Goal: Find specific page/section: Find specific page/section

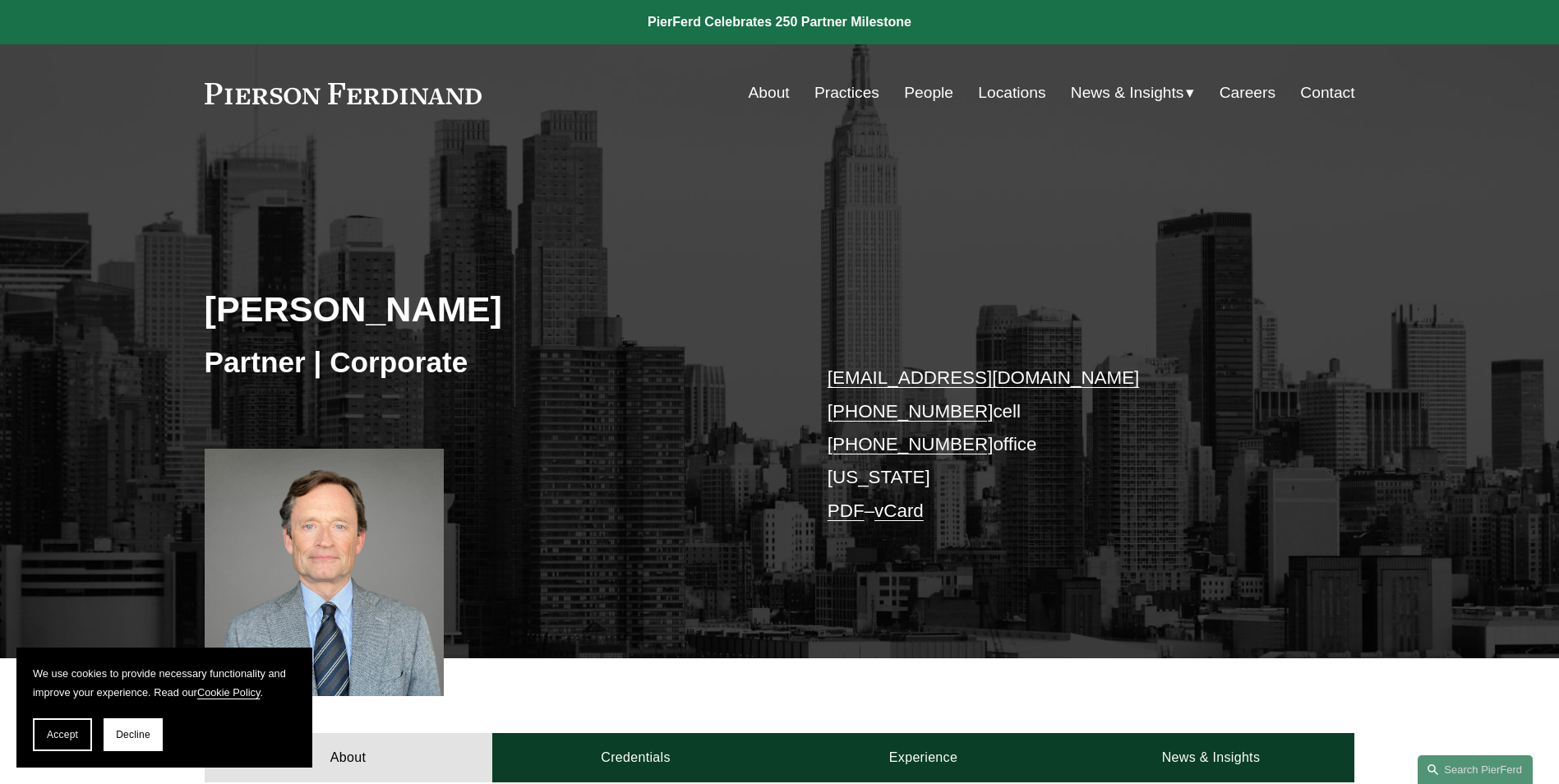
click at [921, 92] on link "People" at bounding box center [928, 93] width 49 height 32
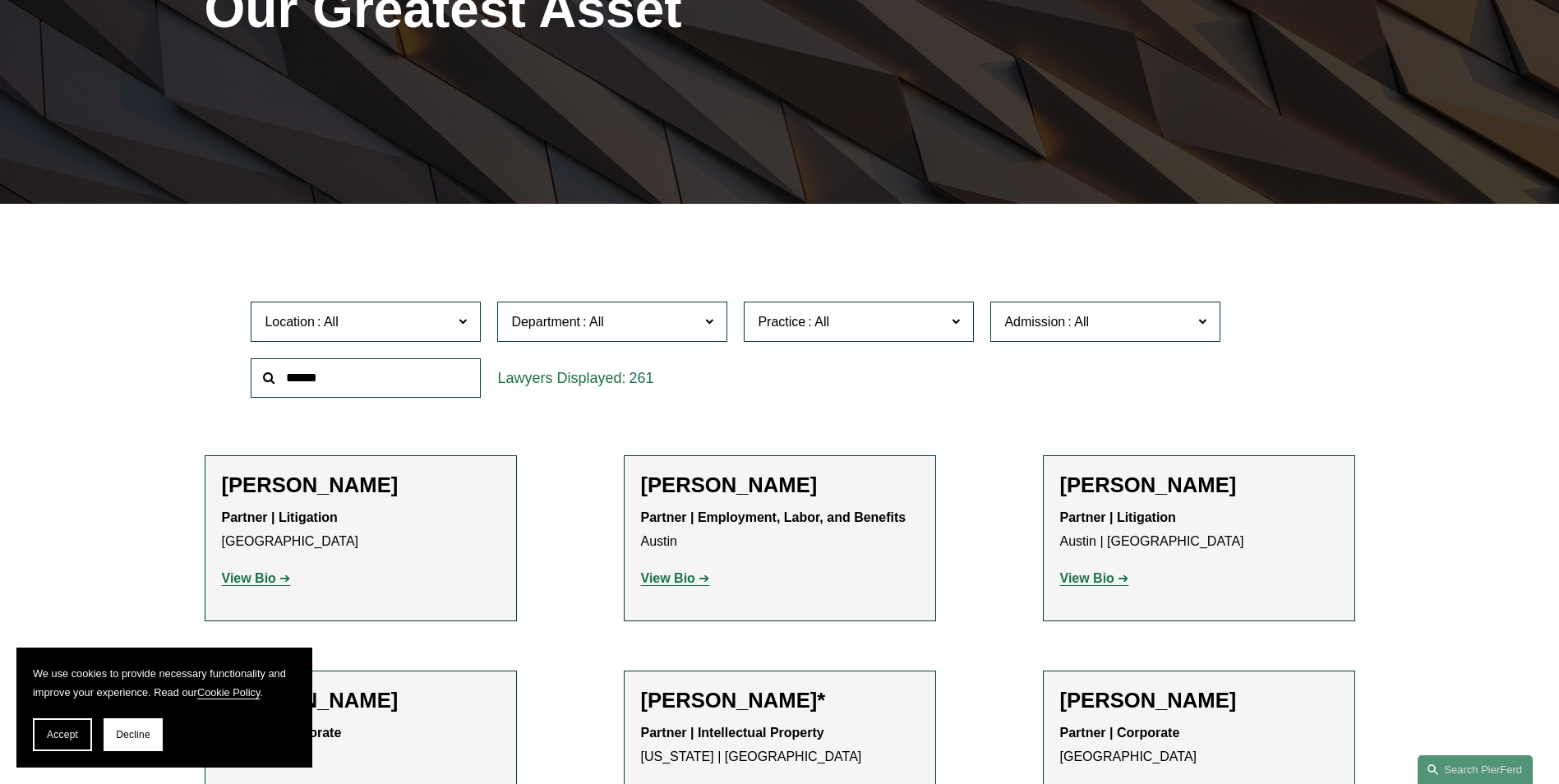
scroll to position [328, 0]
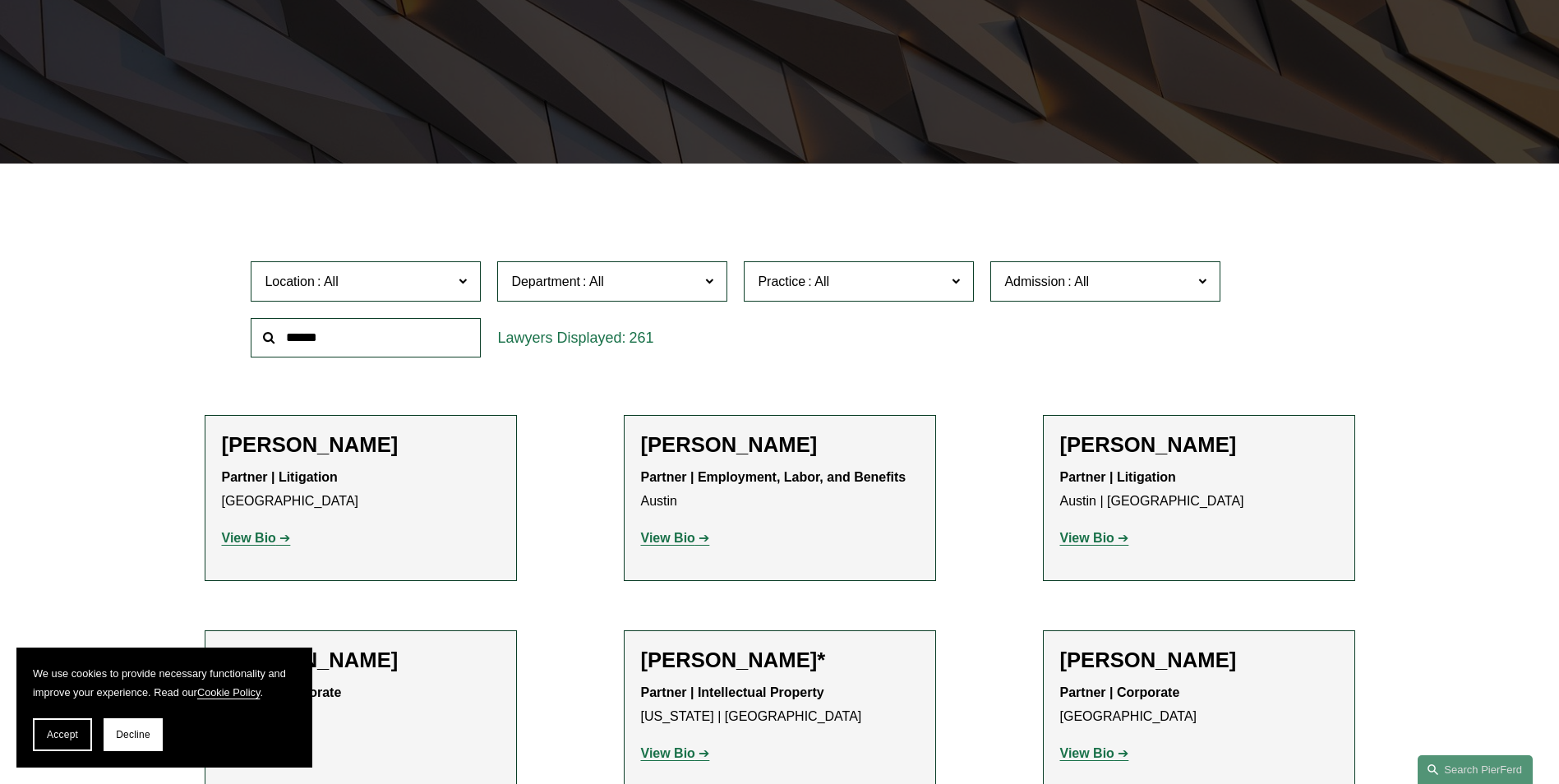
click at [73, 739] on span "Accept" at bounding box center [62, 735] width 32 height 12
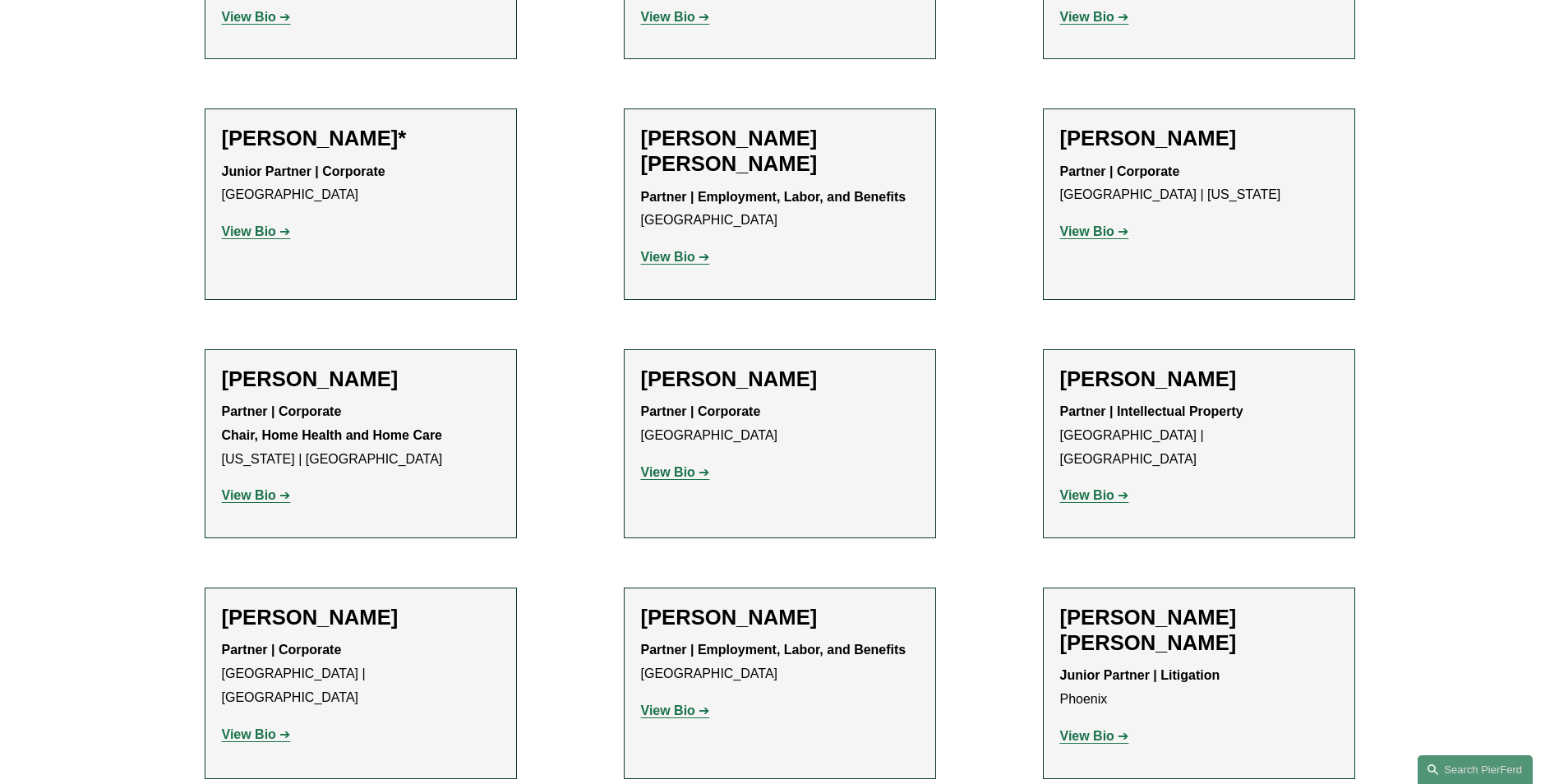
scroll to position [1068, 0]
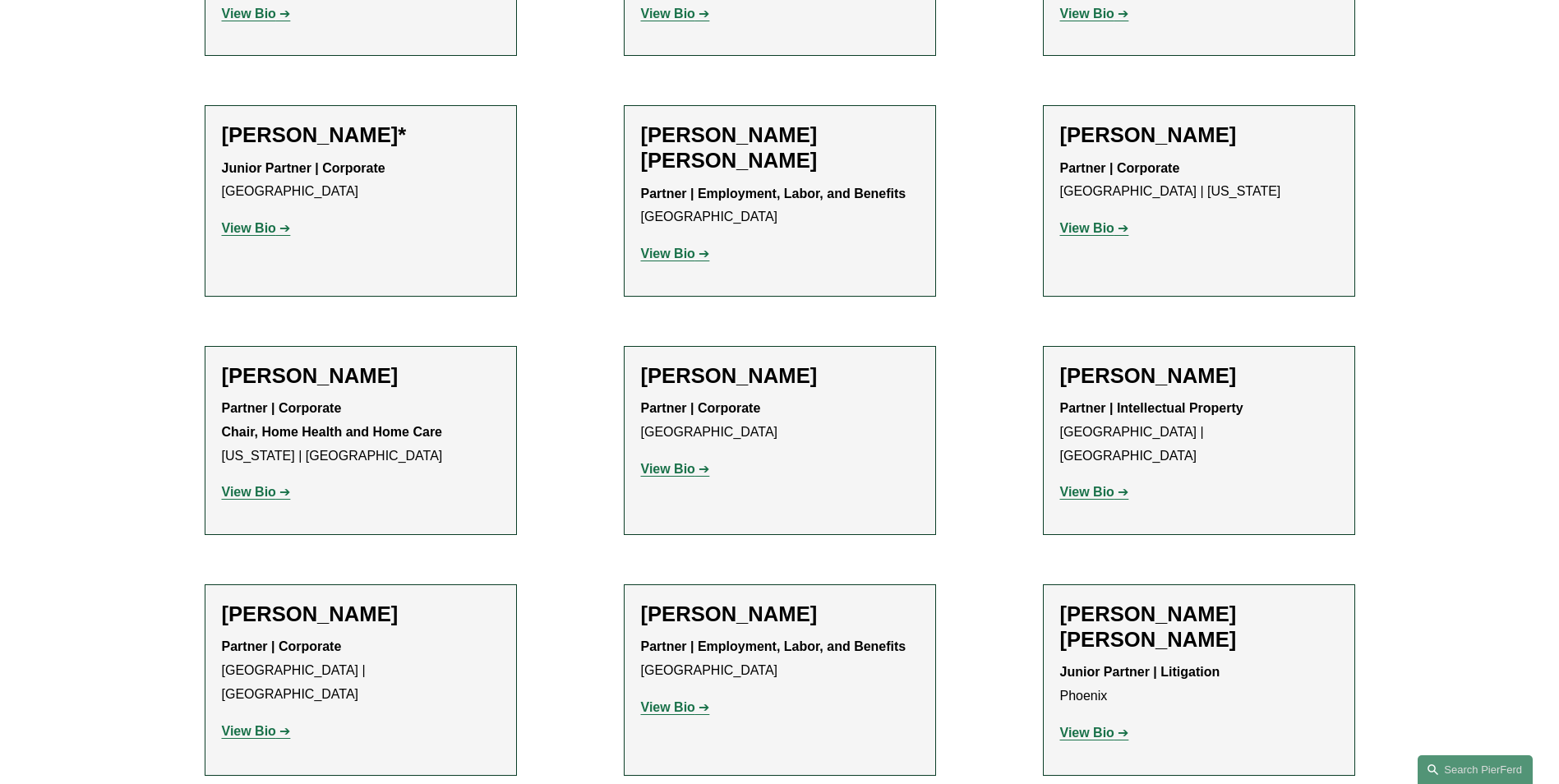
click at [675, 716] on p "View Bio" at bounding box center [780, 708] width 278 height 24
click at [674, 710] on strong "View Bio" at bounding box center [668, 707] width 54 height 14
